Goal: Go to known website: Access a specific website the user already knows

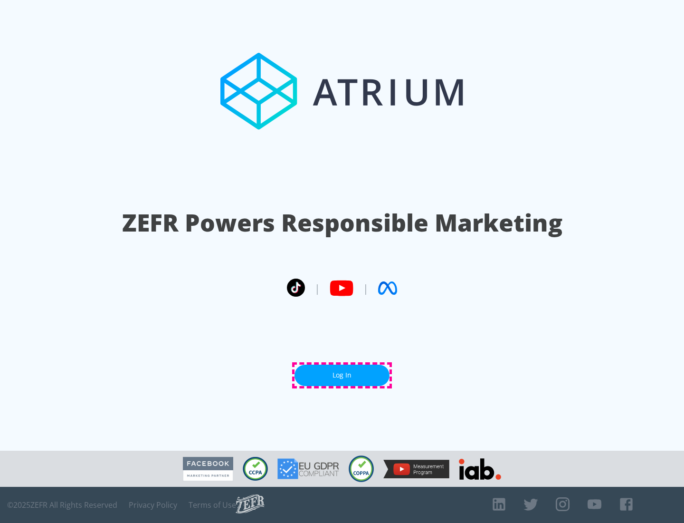
click at [342, 375] on link "Log In" at bounding box center [342, 374] width 95 height 21
